Goal: Task Accomplishment & Management: Complete application form

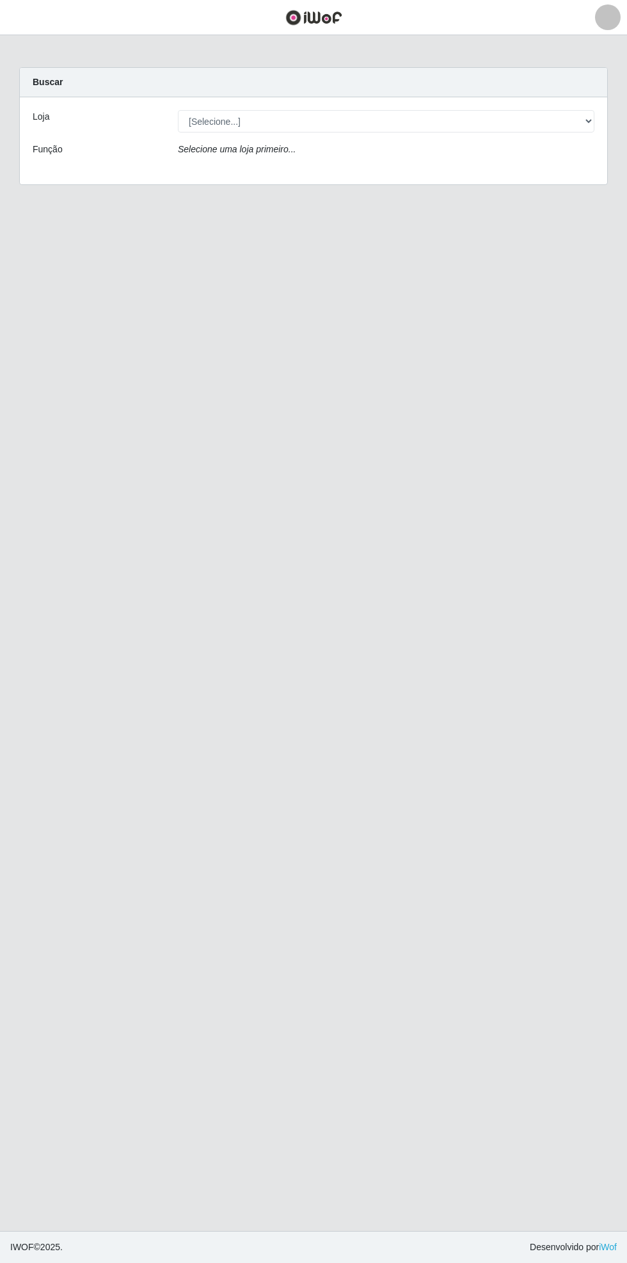
click at [131, 366] on main "Carregando... Buscar Loja [Selecione...] Bemais Supermercados - Cidade Universi…" at bounding box center [313, 633] width 627 height 1196
click at [210, 10] on header "Perfil Alterar Senha Sair" at bounding box center [313, 17] width 627 height 35
click at [142, 69] on div "Buscar" at bounding box center [314, 82] width 588 height 29
click at [579, 113] on select "[Selecione...] Bemais Supermercados - [GEOGRAPHIC_DATA]" at bounding box center [386, 121] width 417 height 22
select select "250"
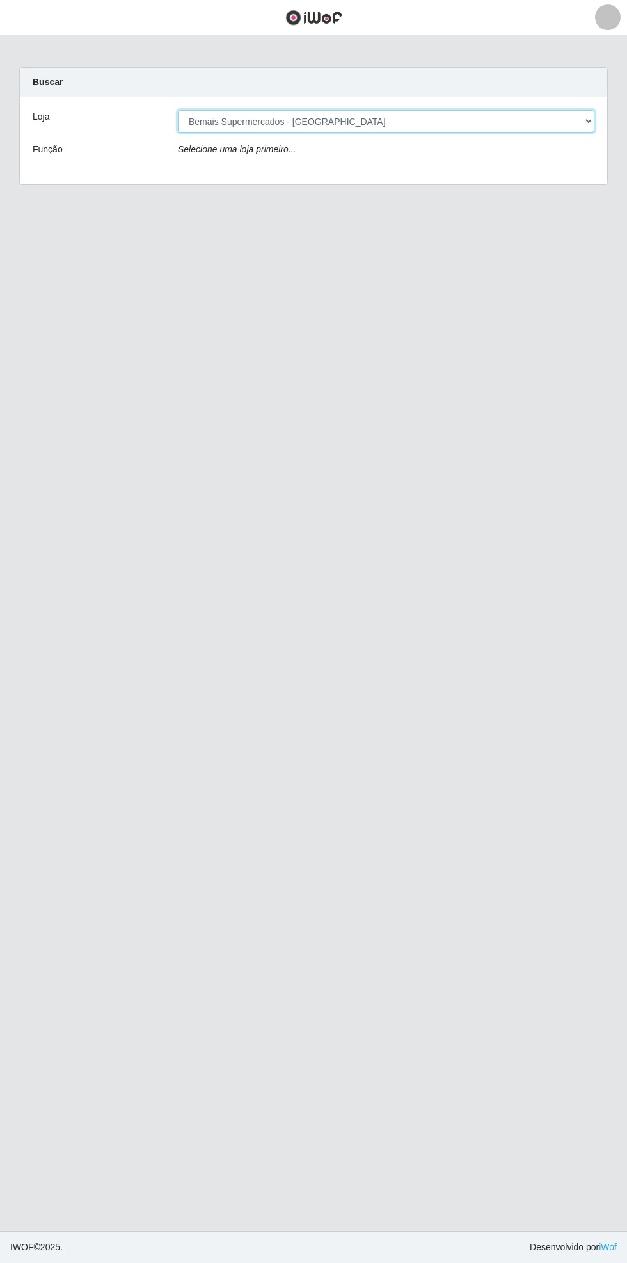
click at [178, 110] on select "[Selecione...] Bemais Supermercados - [GEOGRAPHIC_DATA]" at bounding box center [386, 121] width 417 height 22
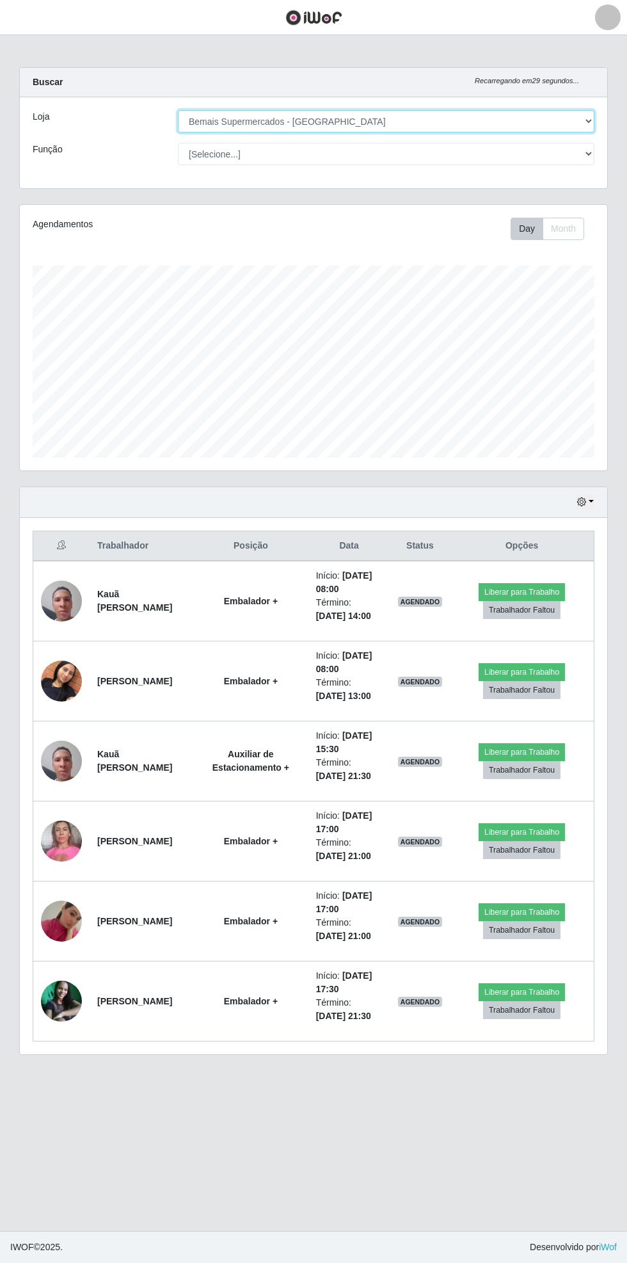
scroll to position [265, 588]
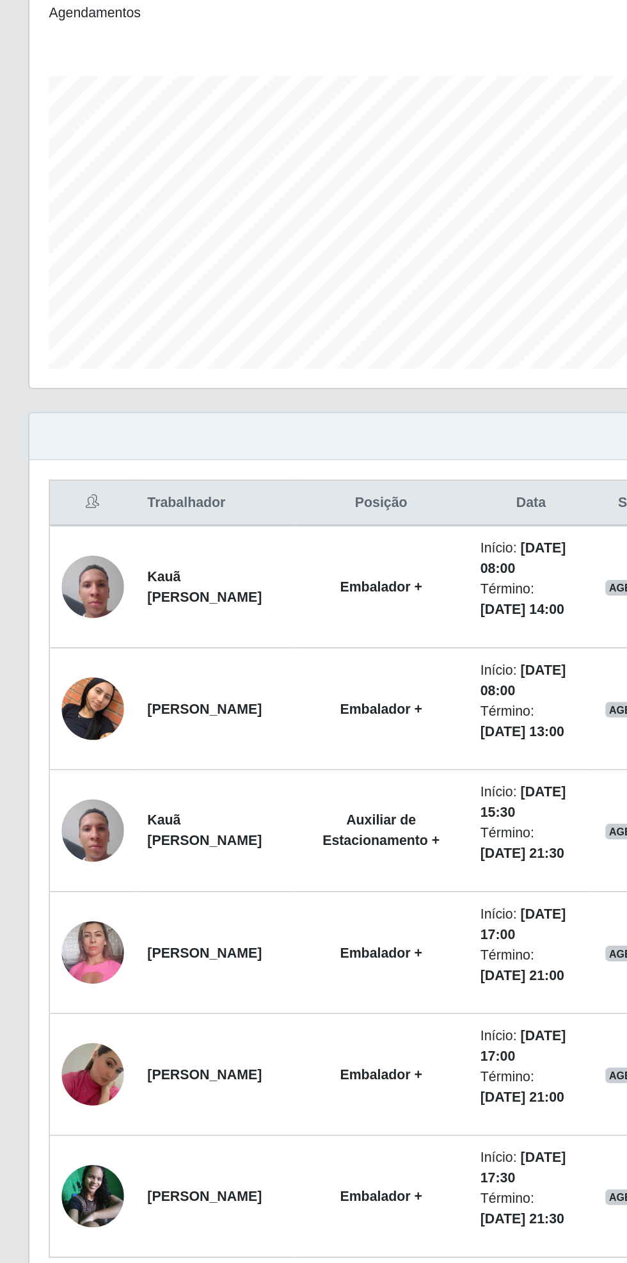
click at [62, 685] on img at bounding box center [61, 681] width 41 height 73
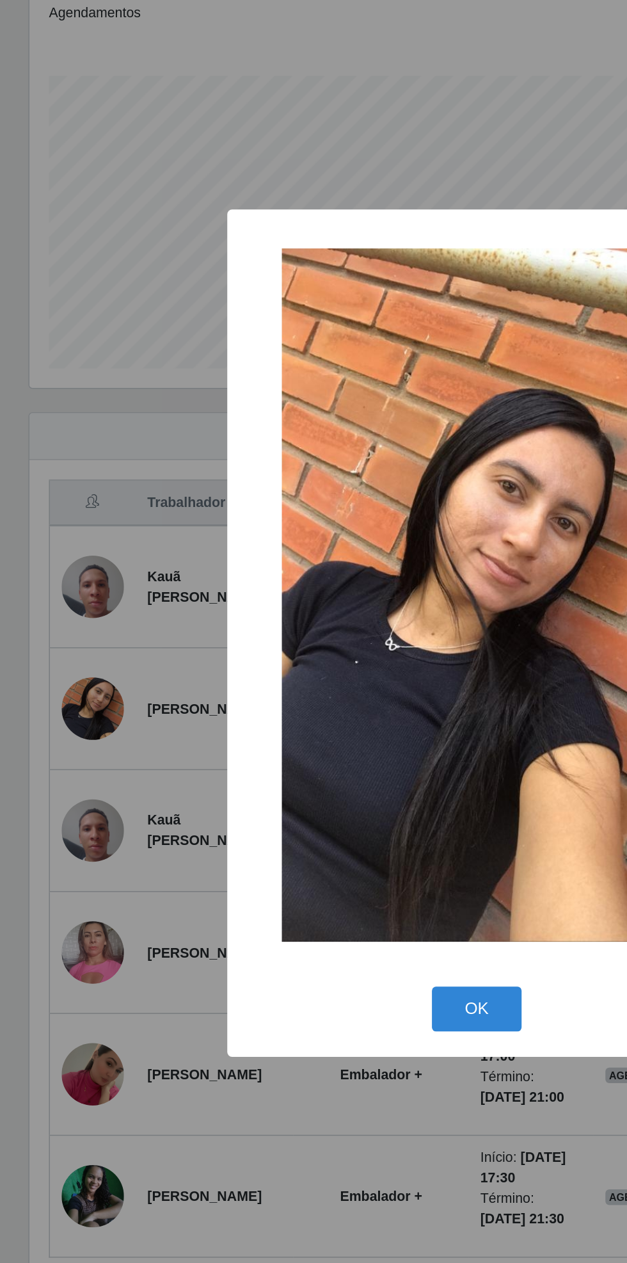
click at [353, 967] on div "× OK Cancel" at bounding box center [313, 631] width 627 height 1263
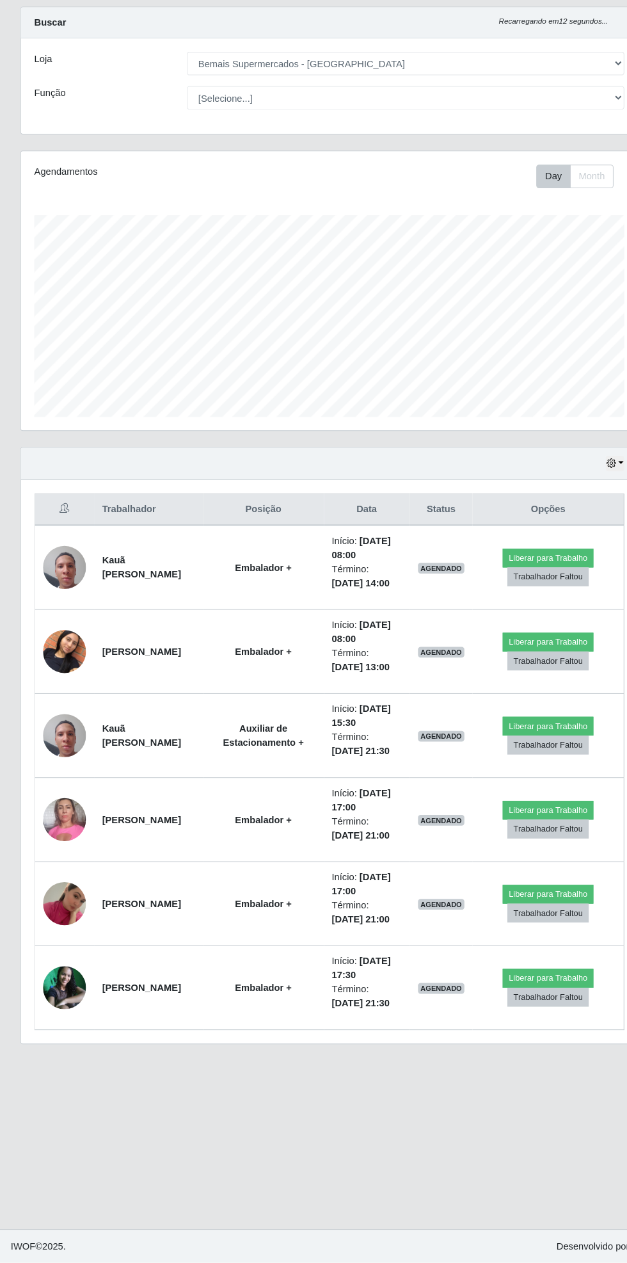
scroll to position [0, 0]
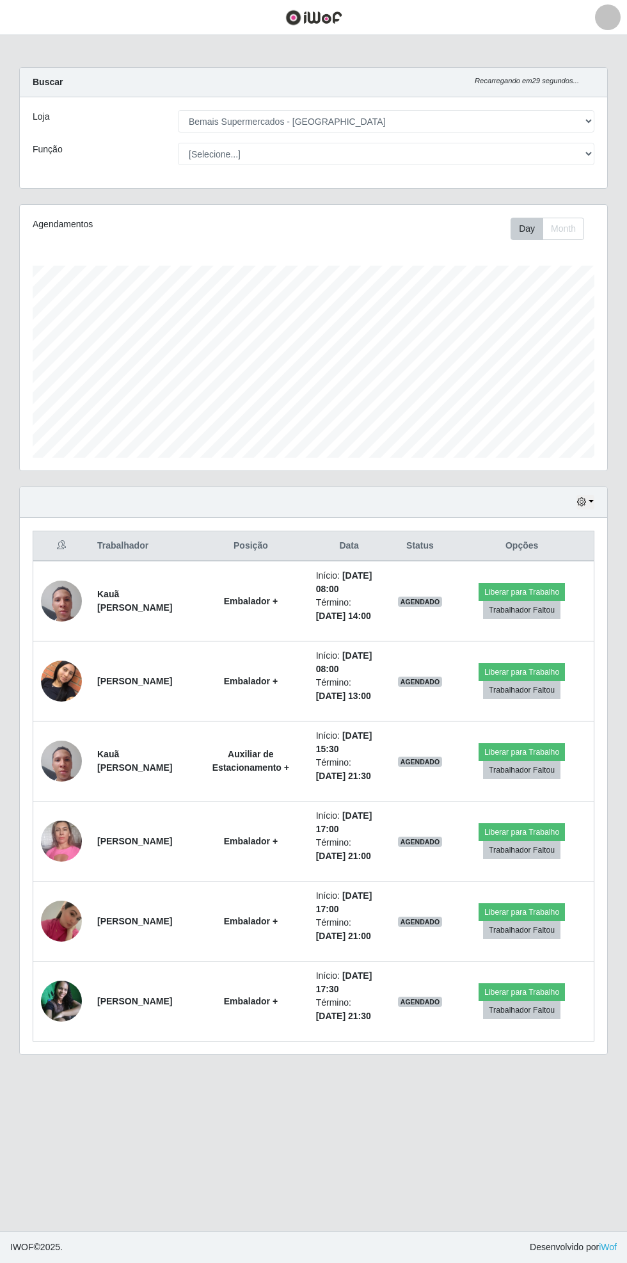
click at [609, 17] on div at bounding box center [608, 17] width 26 height 26
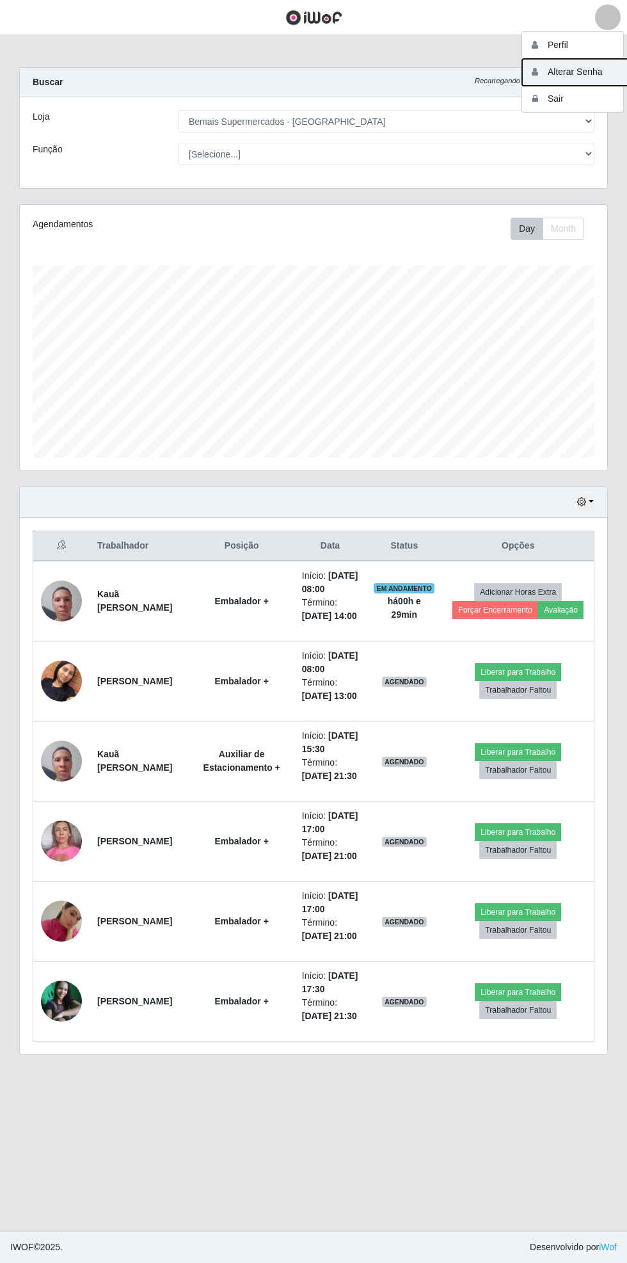
click at [599, 65] on button "Alterar Senha" at bounding box center [579, 72] width 115 height 27
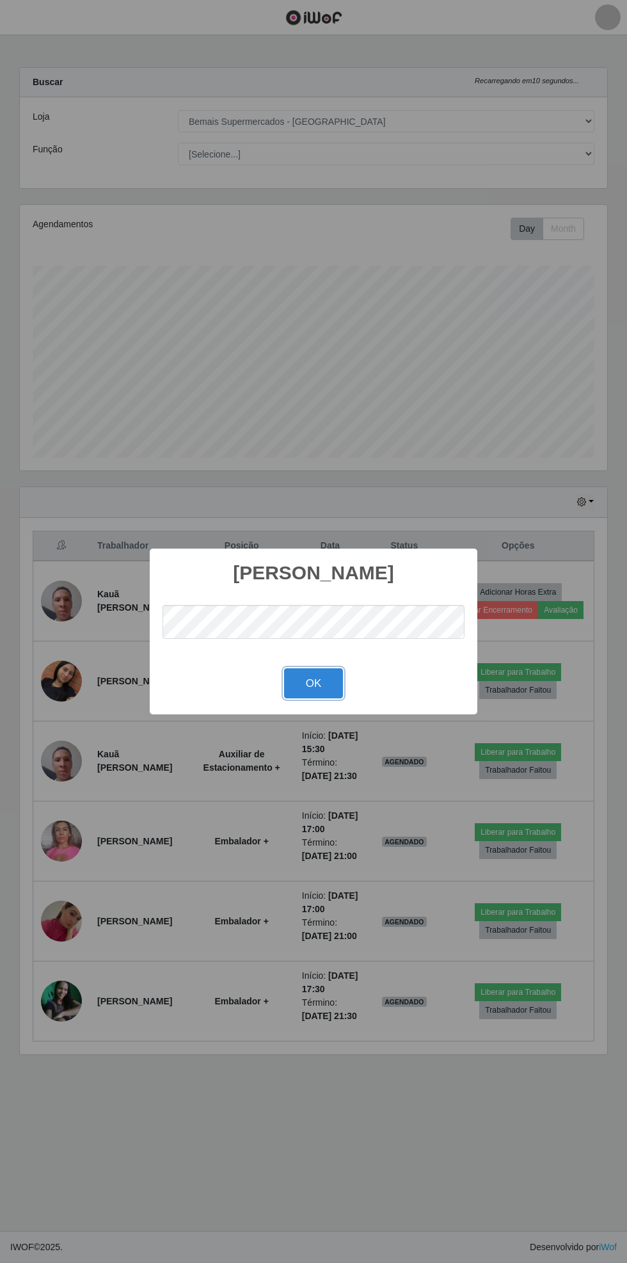
click at [316, 681] on button "OK" at bounding box center [314, 683] width 60 height 30
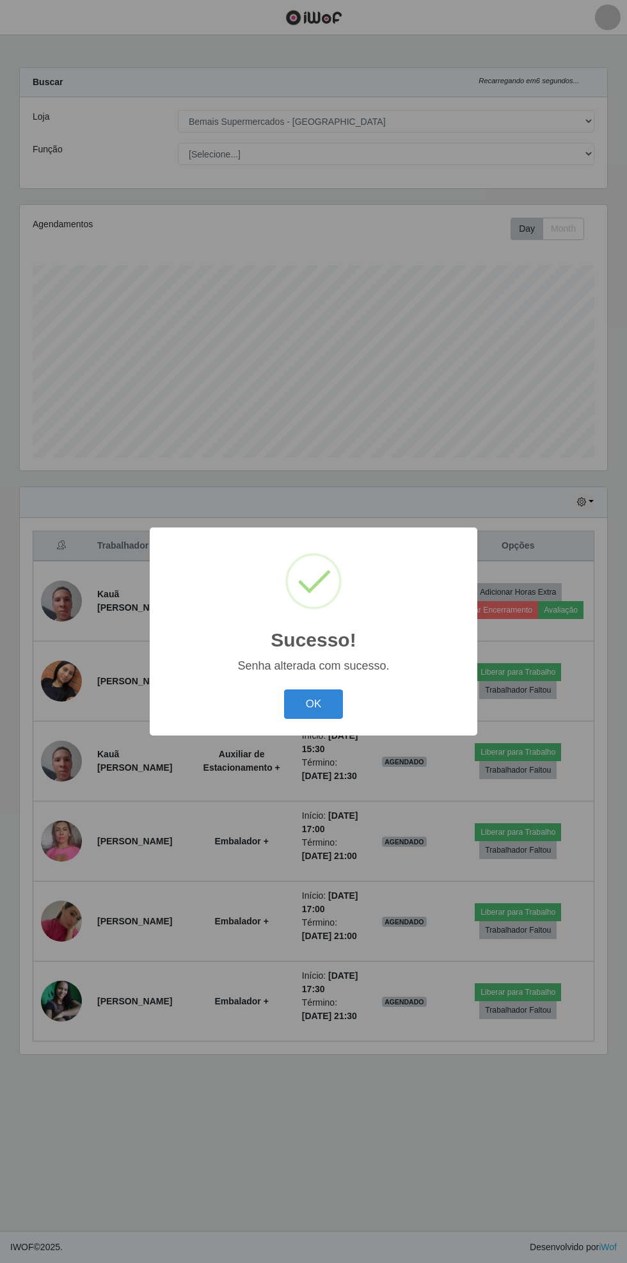
click at [324, 706] on button "OK" at bounding box center [314, 705] width 60 height 30
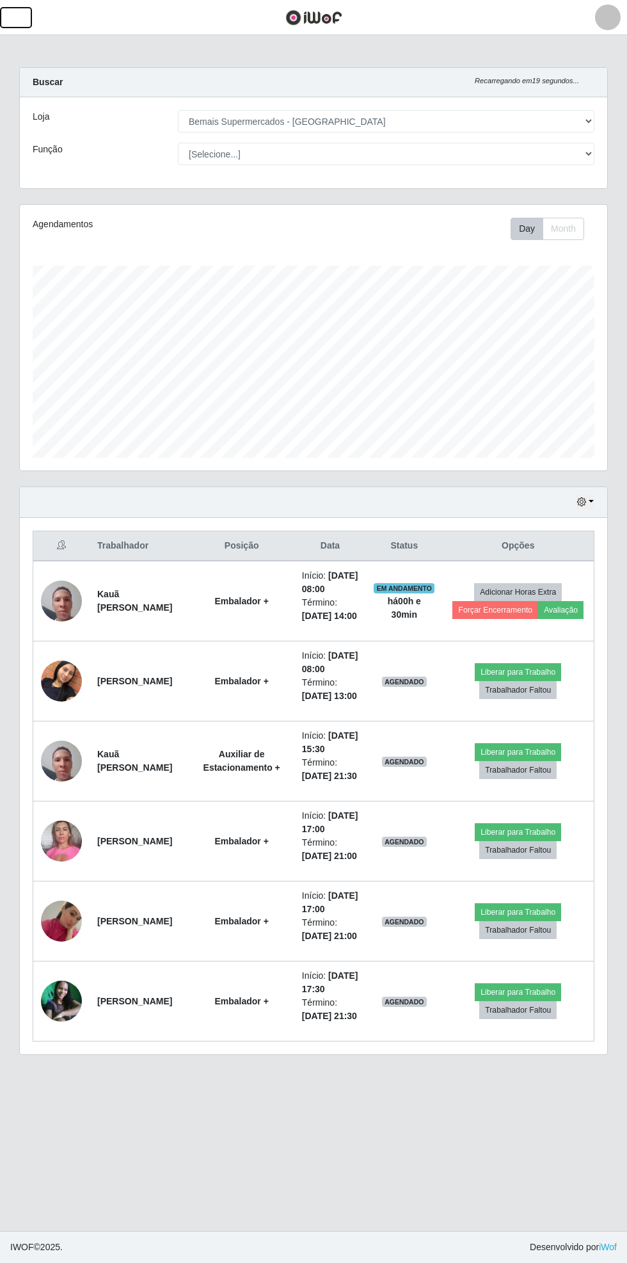
click at [24, 22] on span "button" at bounding box center [16, 17] width 17 height 15
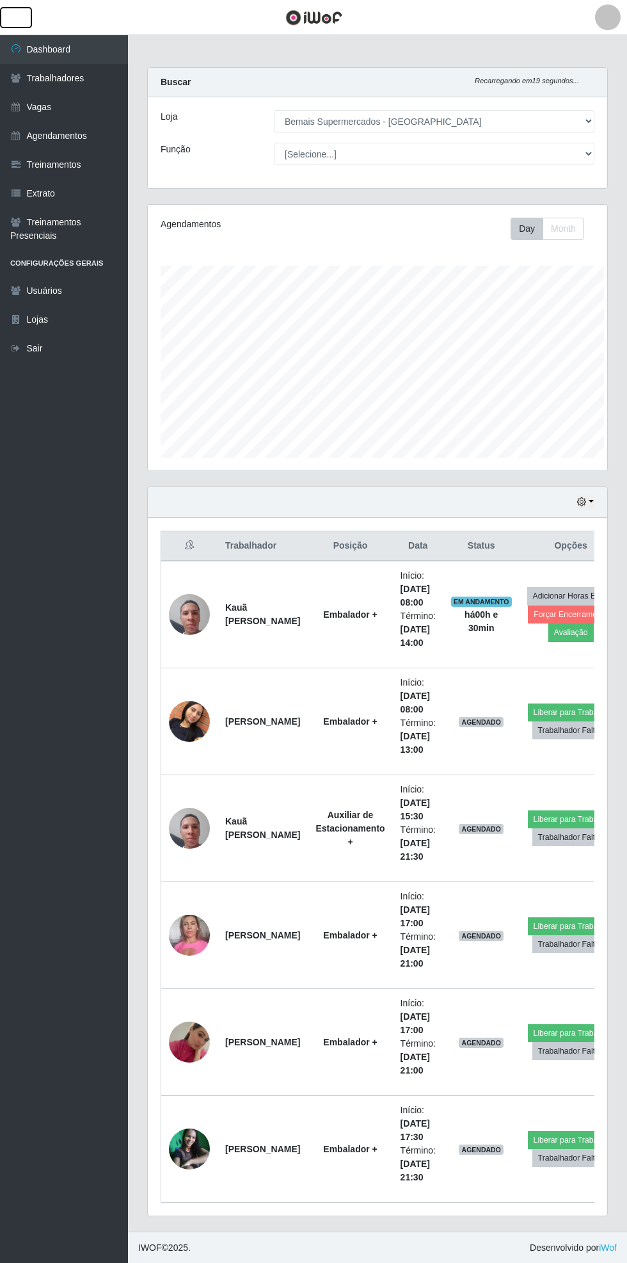
scroll to position [640029, 639834]
click at [67, 131] on link "Agendamentos" at bounding box center [64, 136] width 128 height 29
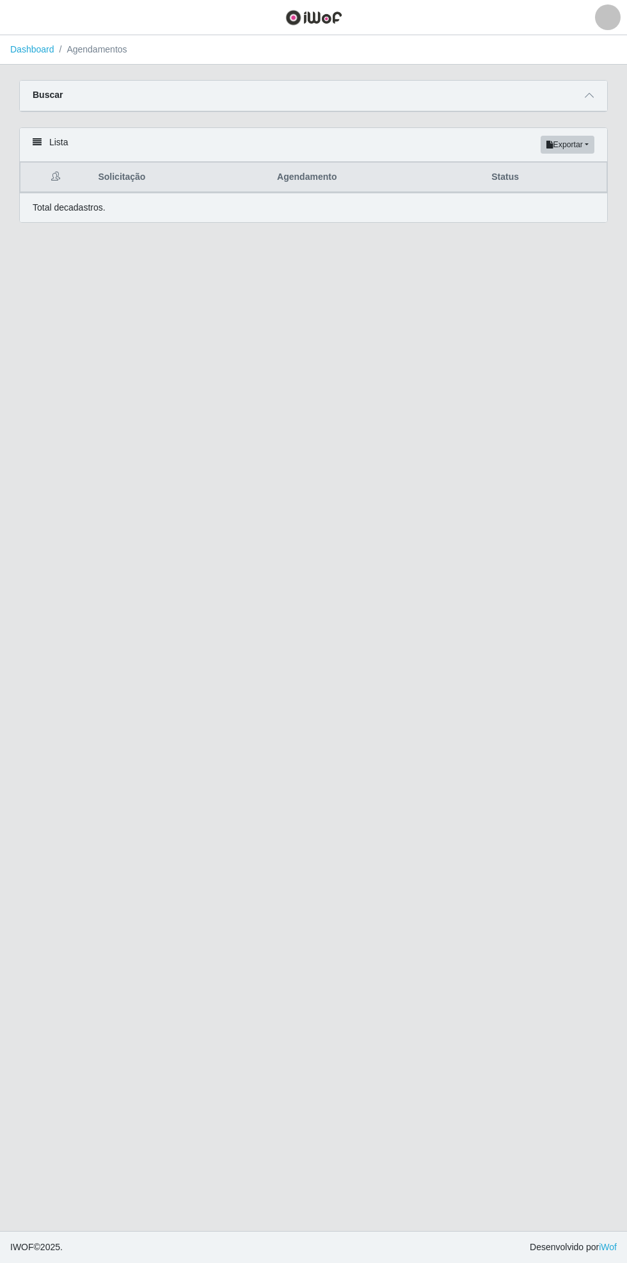
click at [590, 95] on icon at bounding box center [589, 95] width 9 height 9
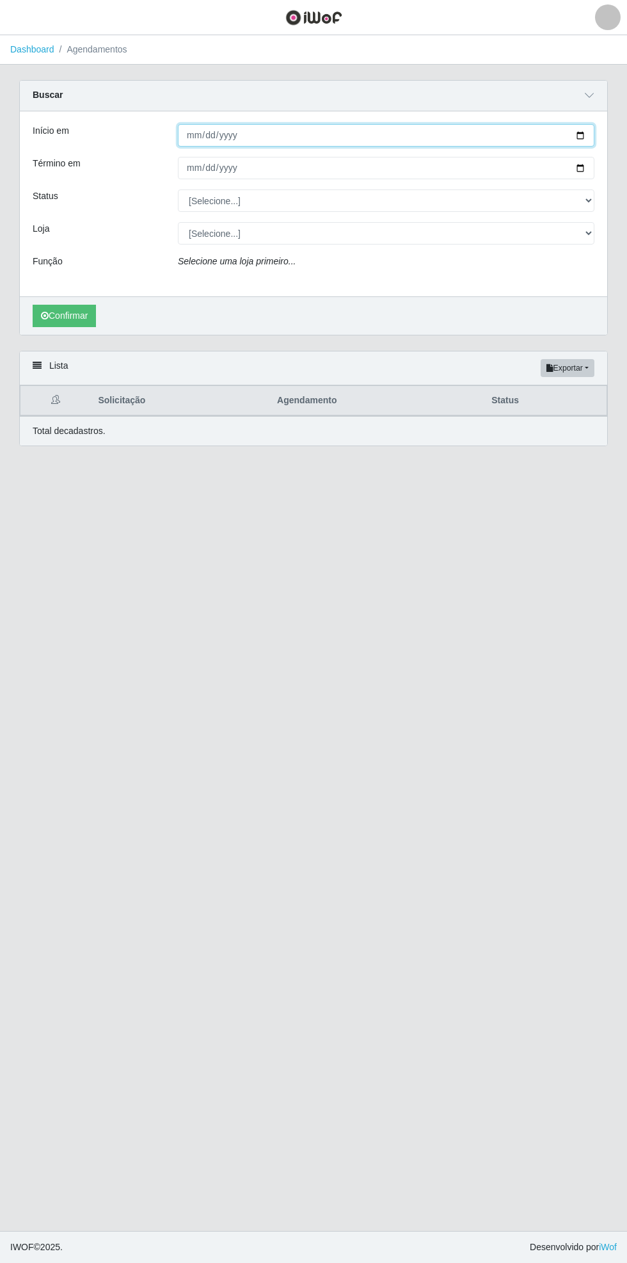
click at [592, 129] on input "Início em" at bounding box center [386, 135] width 417 height 22
type input "[DATE]"
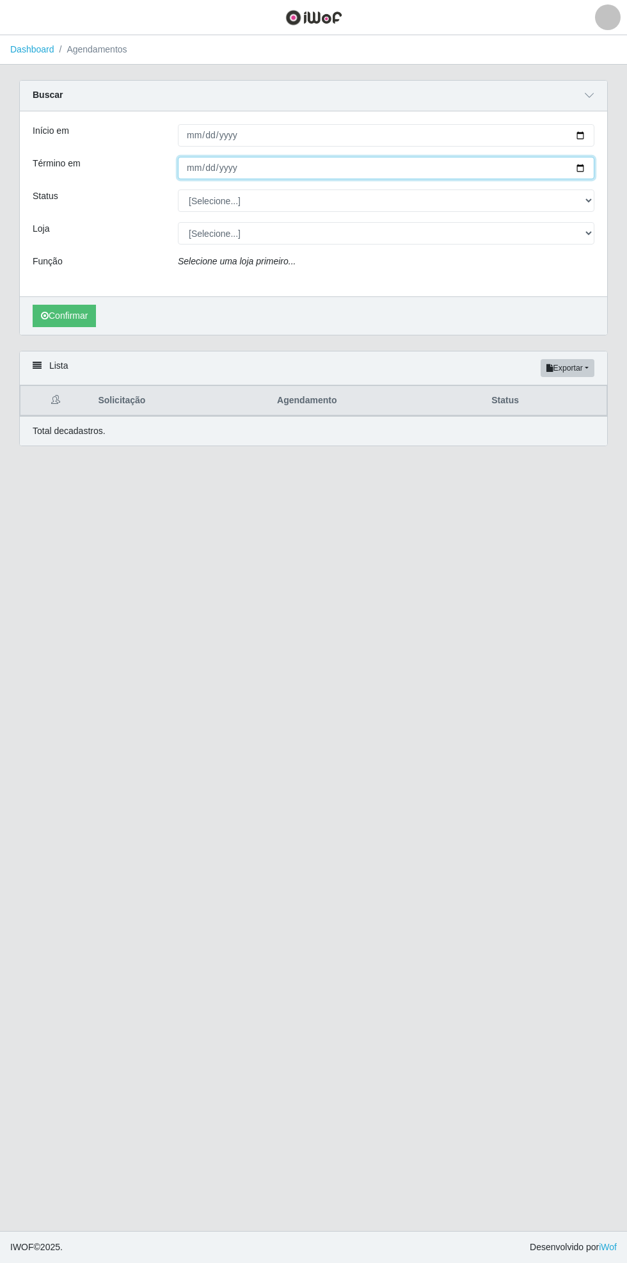
click at [588, 167] on input "Término em" at bounding box center [386, 168] width 417 height 22
type input "[DATE]"
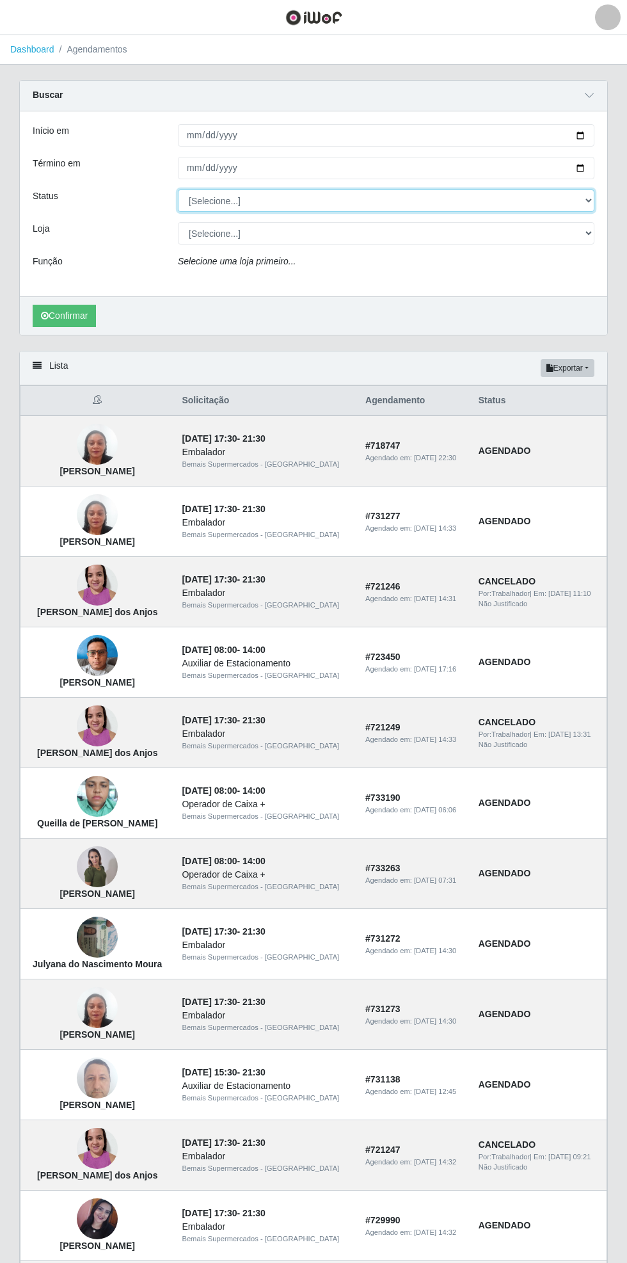
click at [588, 200] on select "[Selecione...] AGENDADO AGUARDANDO LIBERAR EM ANDAMENTO EM REVISÃO FINALIZADO C…" at bounding box center [386, 201] width 417 height 22
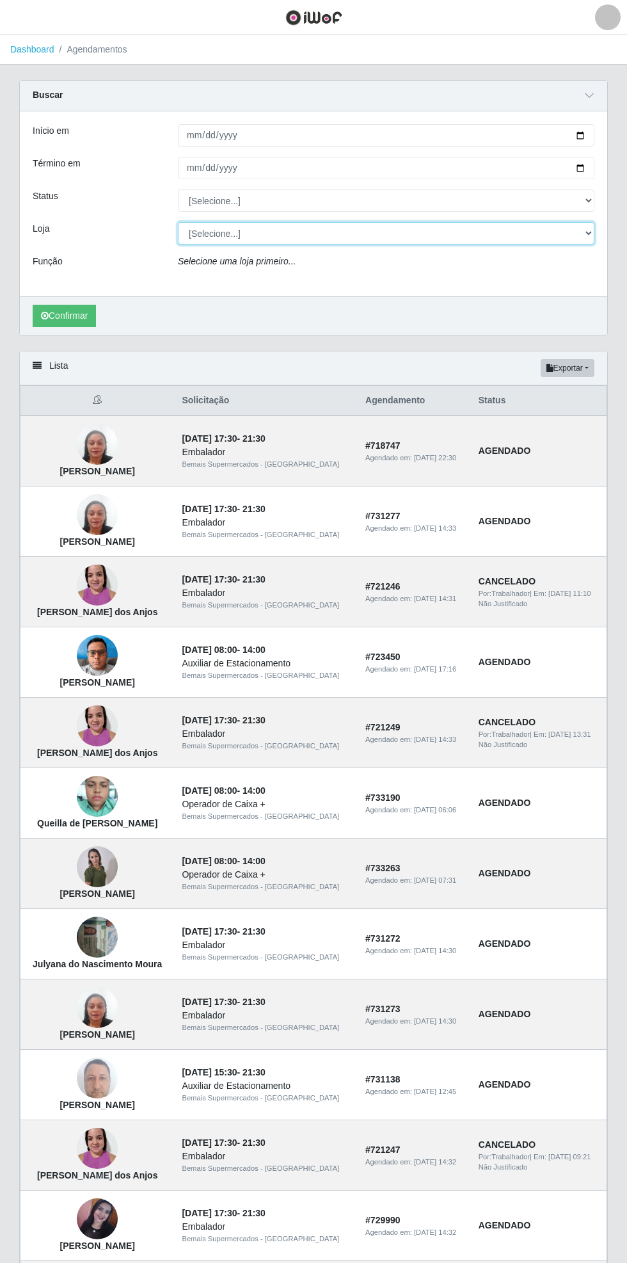
click at [582, 241] on select "[Selecione...] Bemais Supermercados - [GEOGRAPHIC_DATA]" at bounding box center [386, 233] width 417 height 22
select select "250"
click at [178, 222] on select "[Selecione...] Bemais Supermercados - [GEOGRAPHIC_DATA]" at bounding box center [386, 233] width 417 height 22
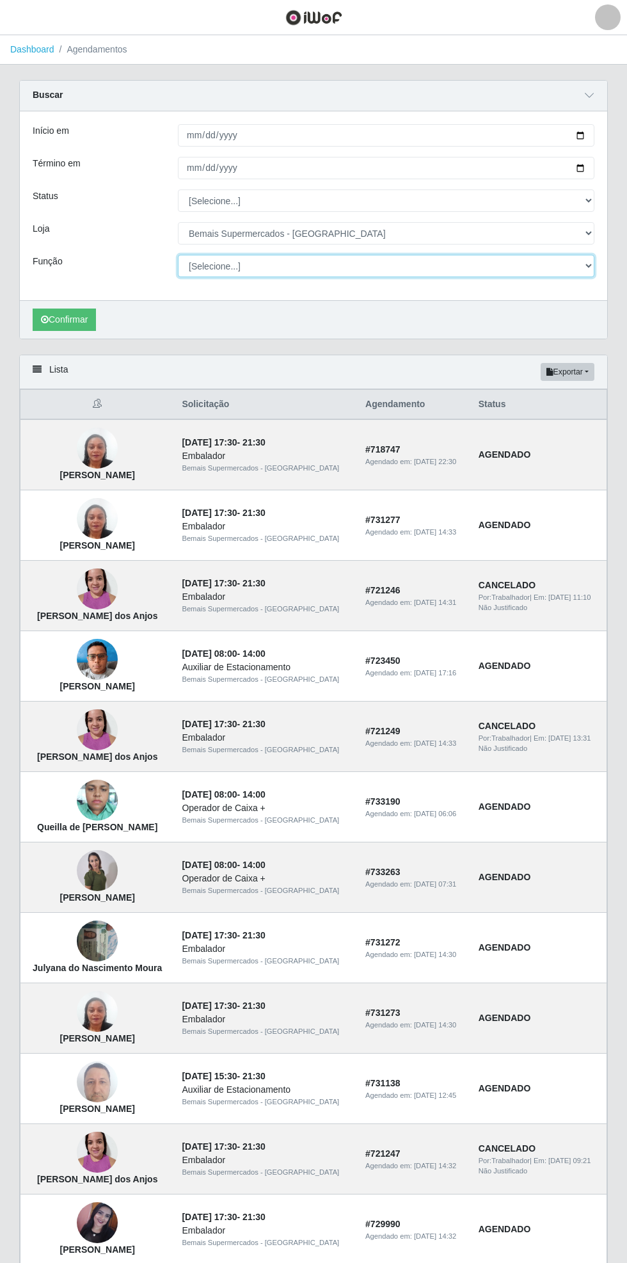
click at [577, 275] on select "[Selecione...] ASG ASG + ASG ++ Auxiliar de Estacionamento Auxiliar de Estacion…" at bounding box center [386, 266] width 417 height 22
select select "70"
click at [178, 255] on select "[Selecione...] ASG ASG + ASG ++ Auxiliar de Estacionamento Auxiliar de Estacion…" at bounding box center [386, 266] width 417 height 22
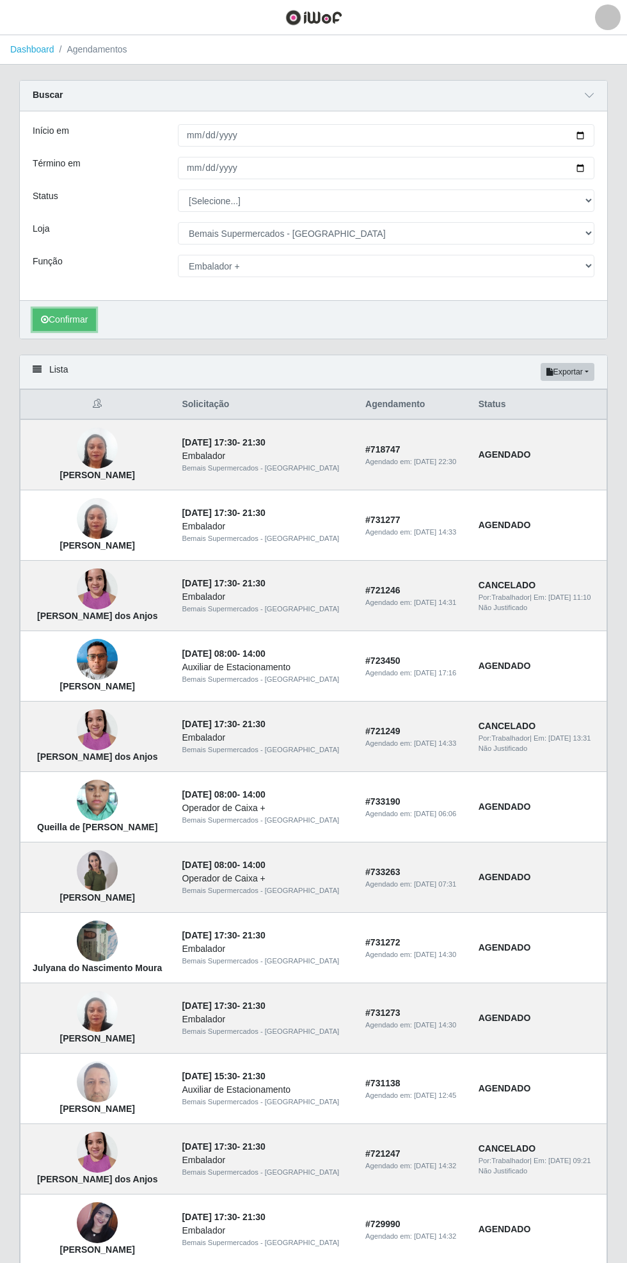
click at [74, 320] on button "Confirmar" at bounding box center [64, 320] width 63 height 22
